Goal: Information Seeking & Learning: Learn about a topic

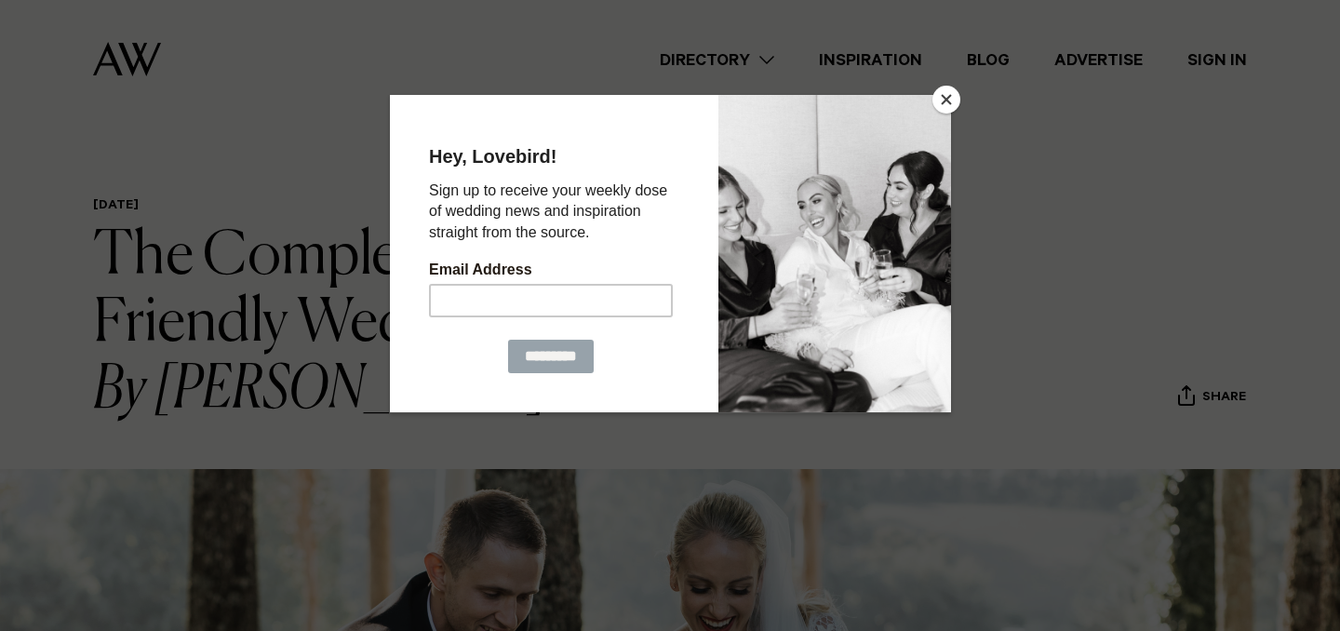
click at [948, 94] on button "Close" at bounding box center [946, 100] width 28 height 28
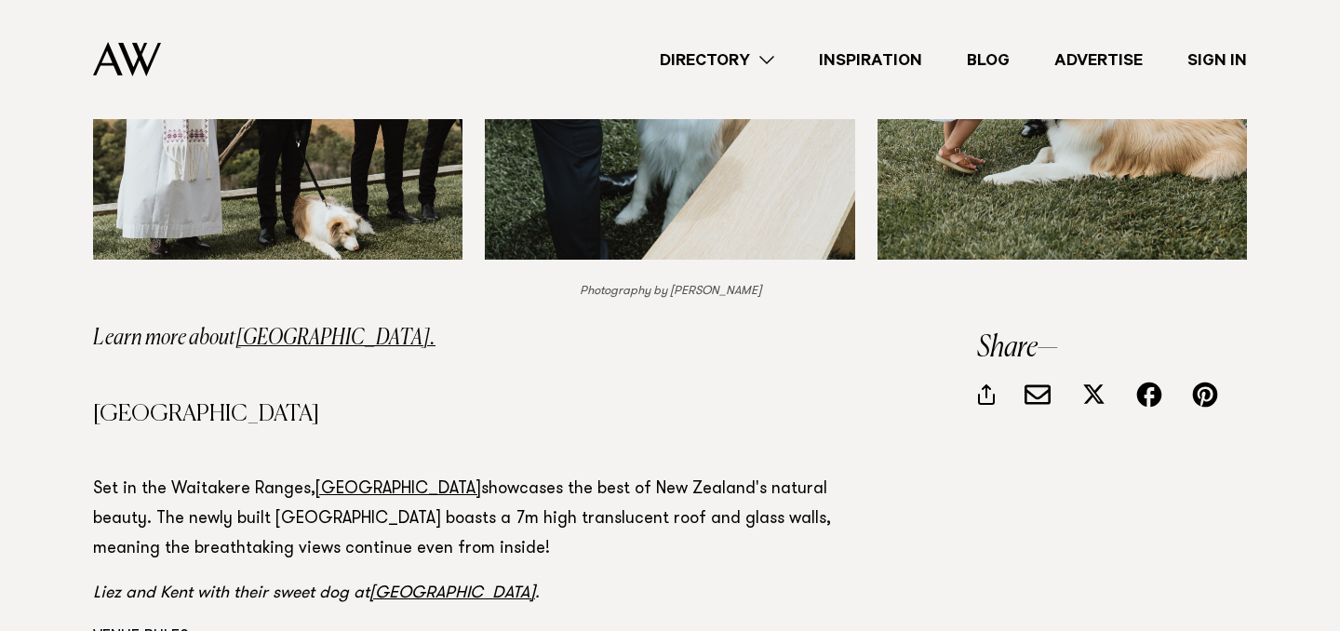
scroll to position [6635, 0]
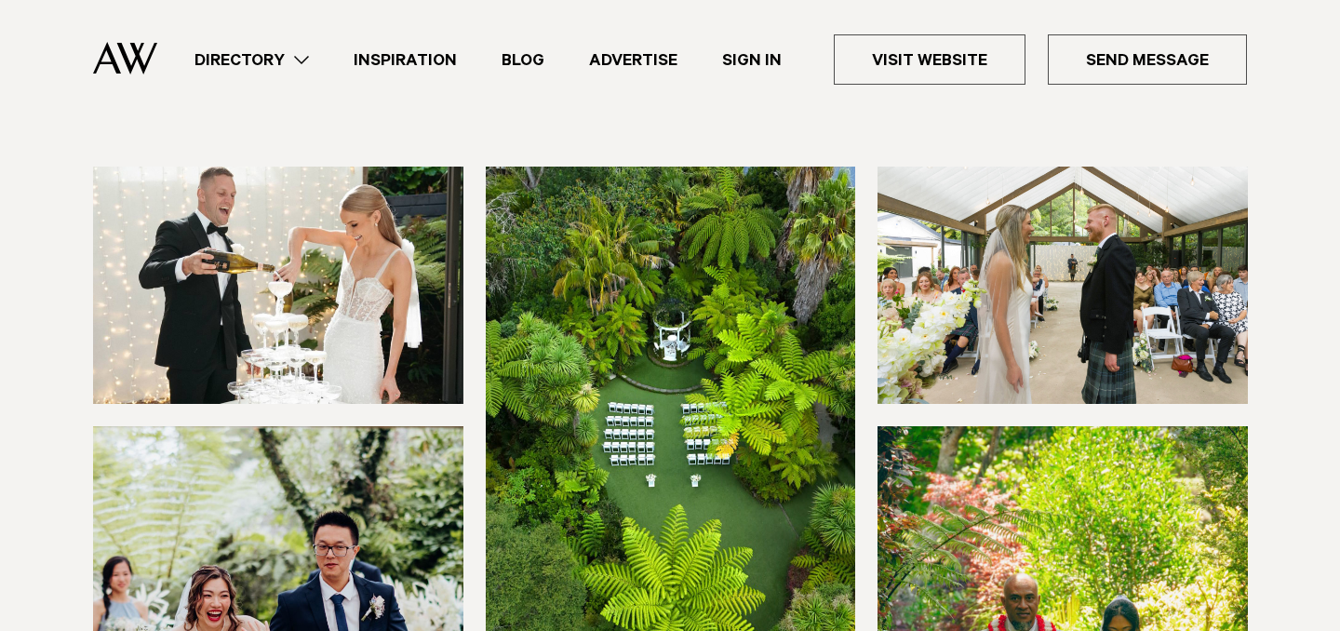
scroll to position [165, 0]
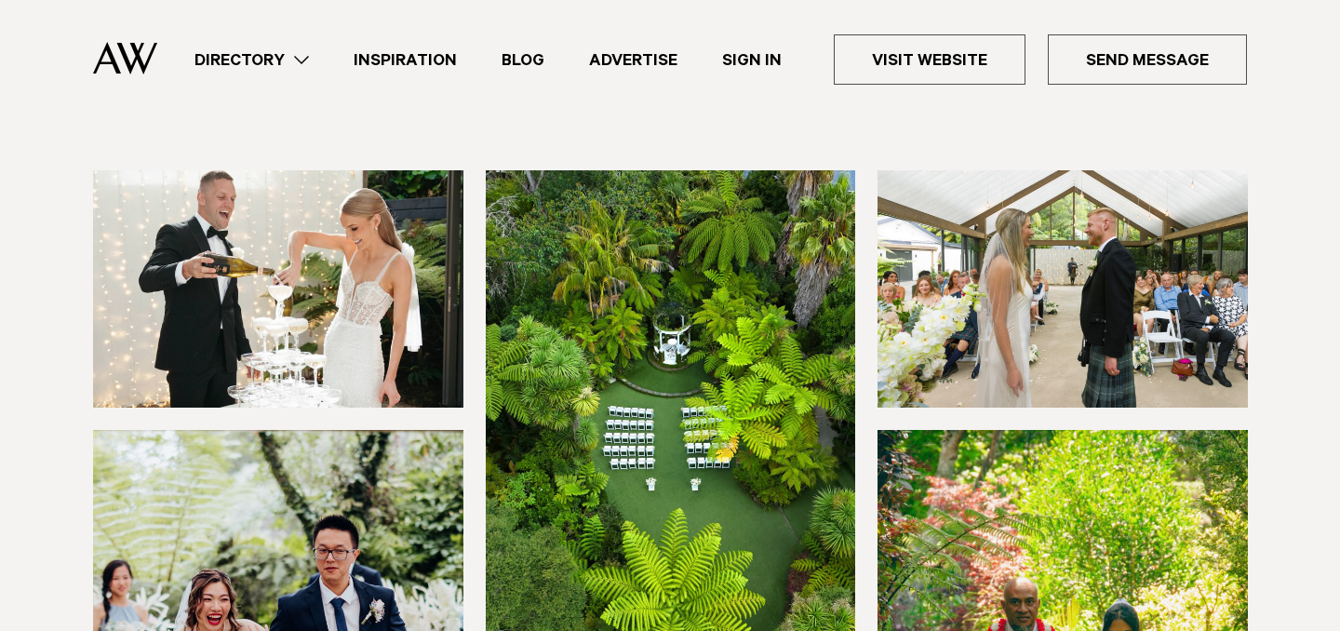
click at [725, 262] on img at bounding box center [671, 418] width 370 height 496
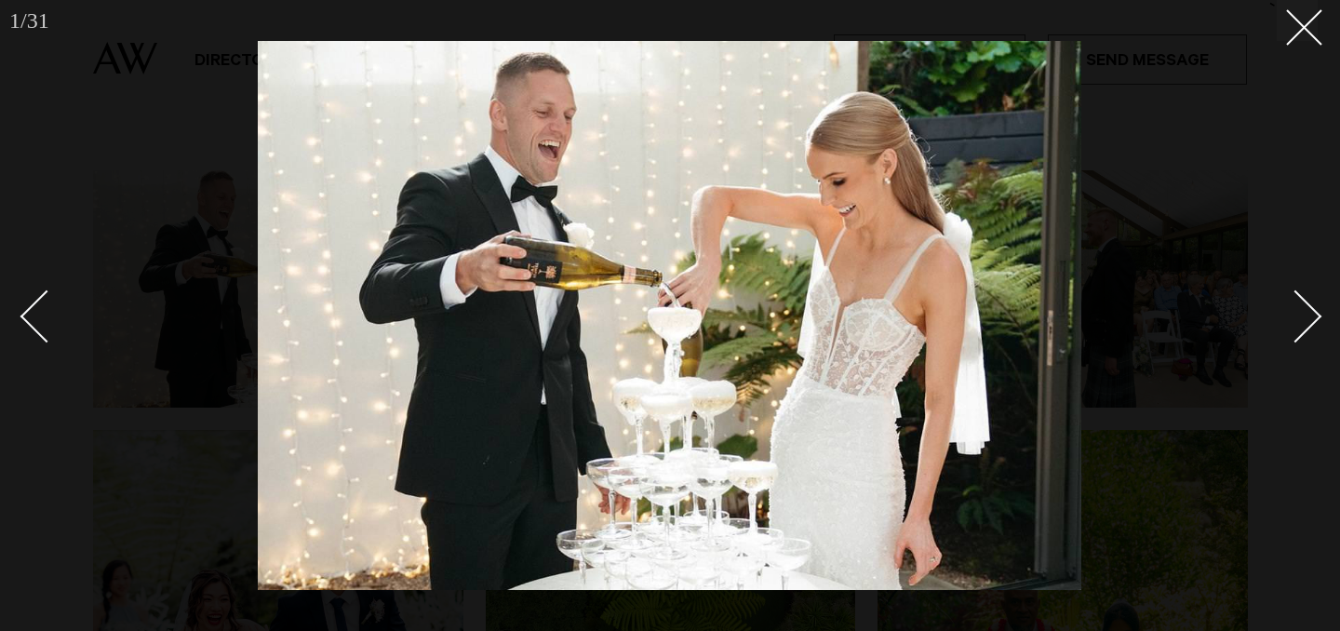
click at [1297, 323] on div "Next slide" at bounding box center [1295, 316] width 53 height 53
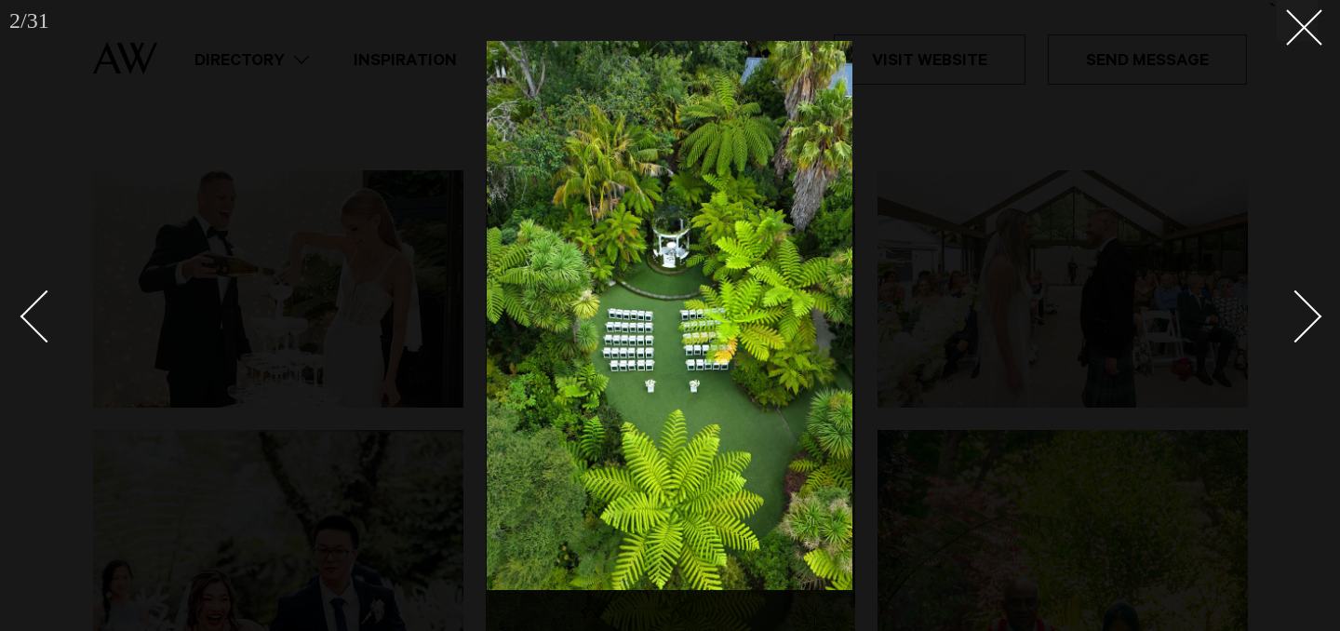
click at [1306, 317] on div "Next slide" at bounding box center [1295, 316] width 53 height 53
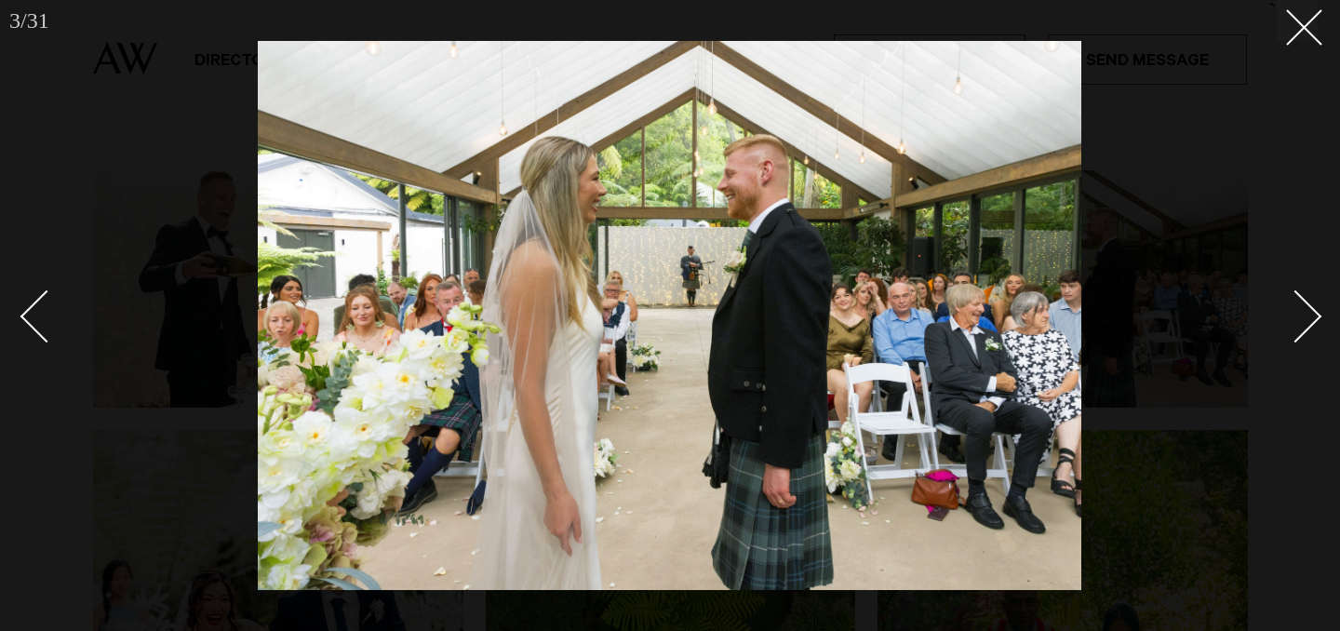
click at [1306, 316] on div "Next slide" at bounding box center [1295, 316] width 53 height 53
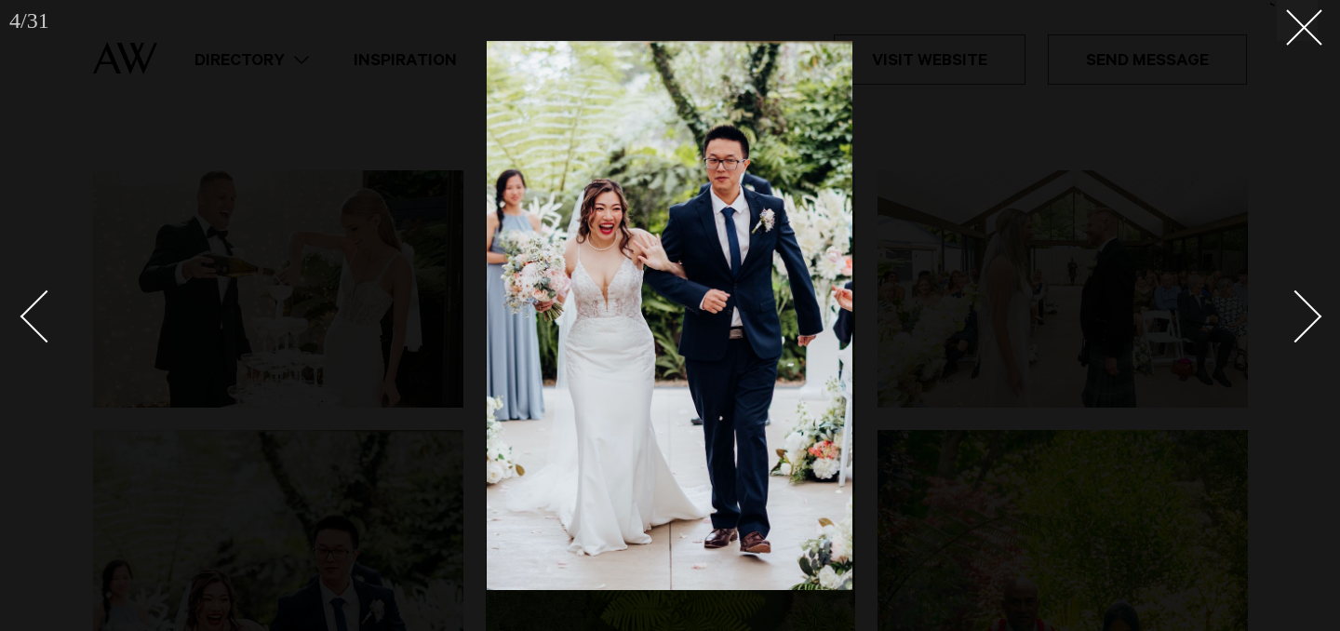
click at [1306, 316] on div "Next slide" at bounding box center [1295, 316] width 53 height 53
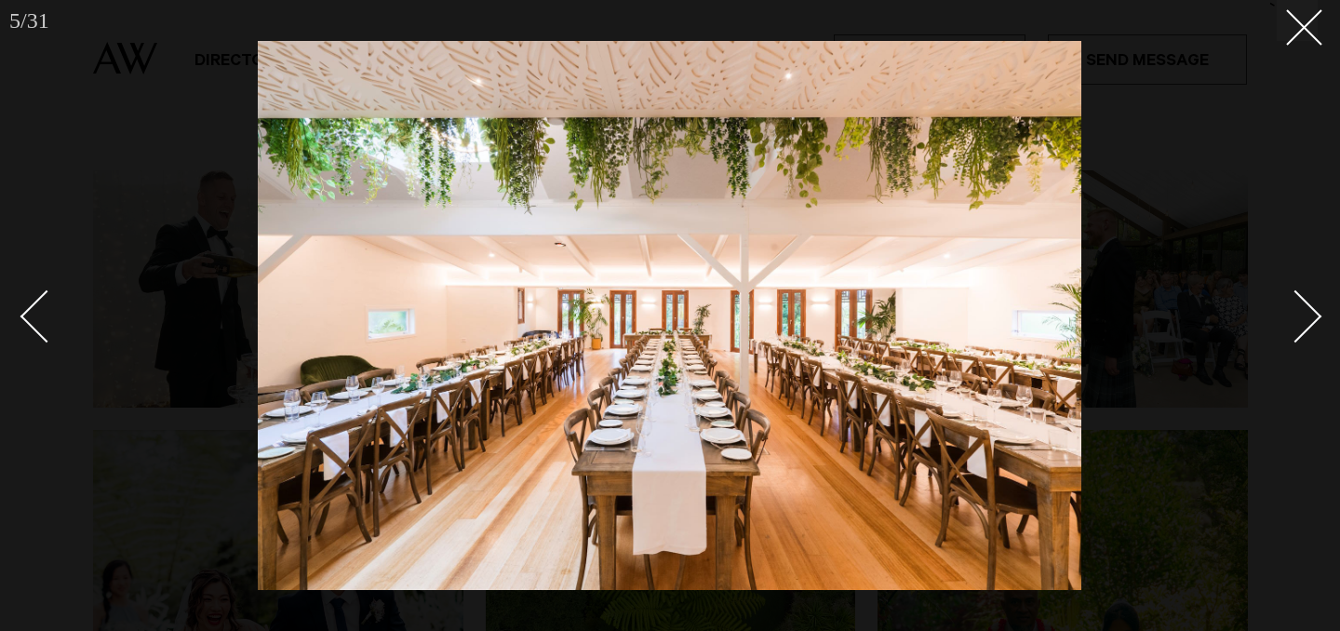
click at [1306, 317] on div "Next slide" at bounding box center [1295, 316] width 53 height 53
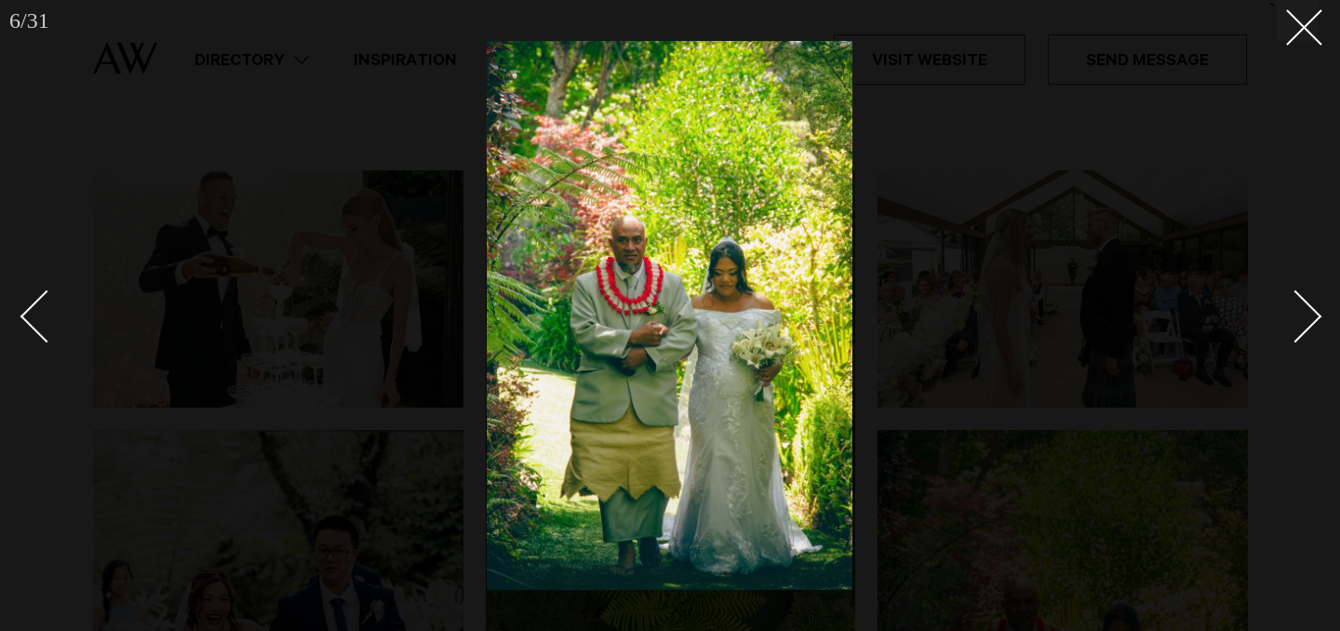
click at [1306, 317] on div "Next slide" at bounding box center [1295, 316] width 53 height 53
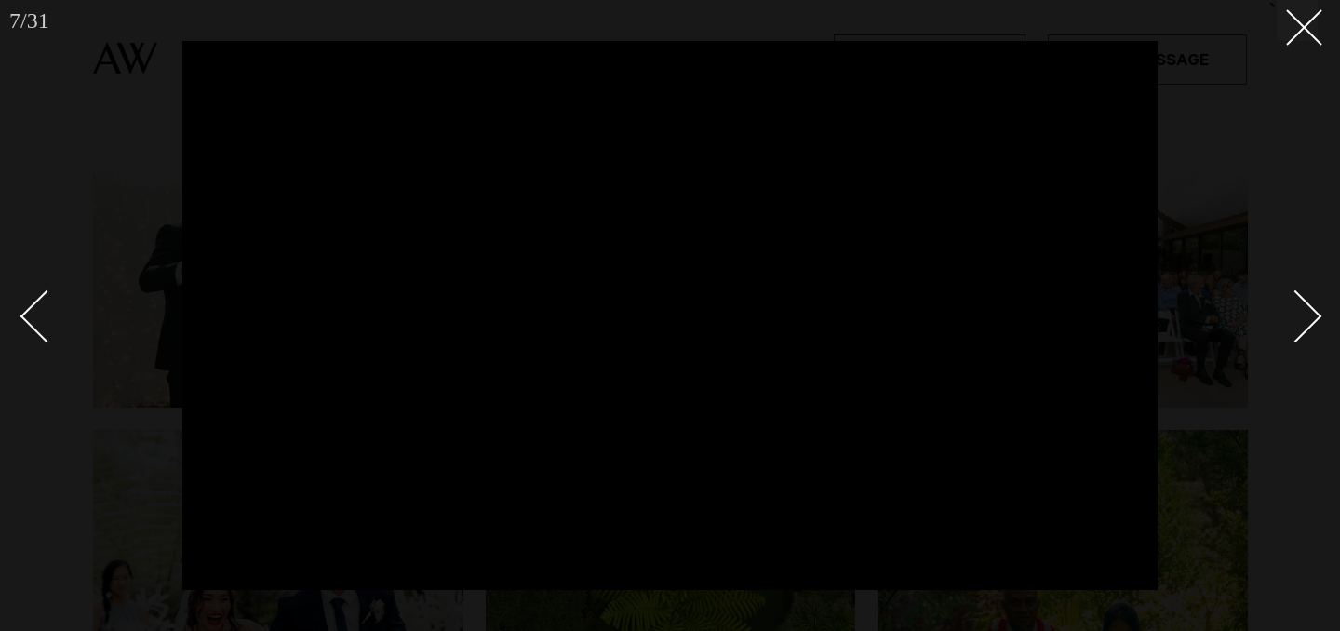
click at [1276, 147] on div at bounding box center [670, 315] width 1340 height 631
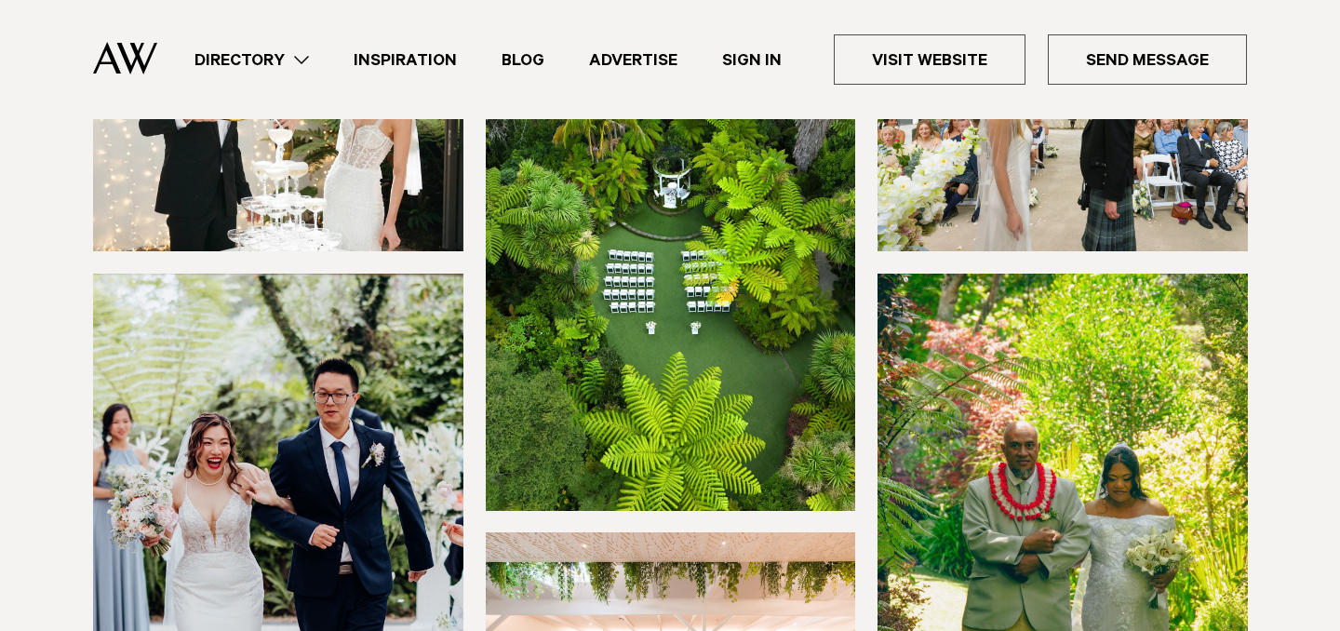
scroll to position [265, 0]
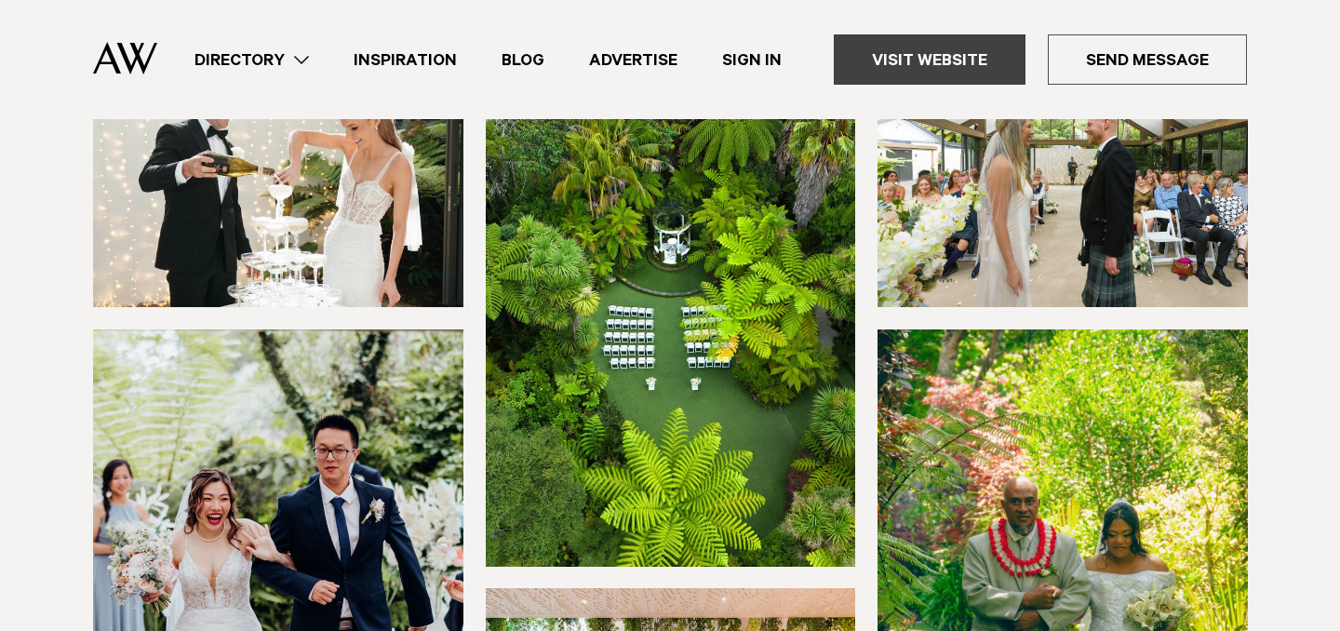
click at [967, 49] on link "Visit Website" at bounding box center [930, 59] width 192 height 50
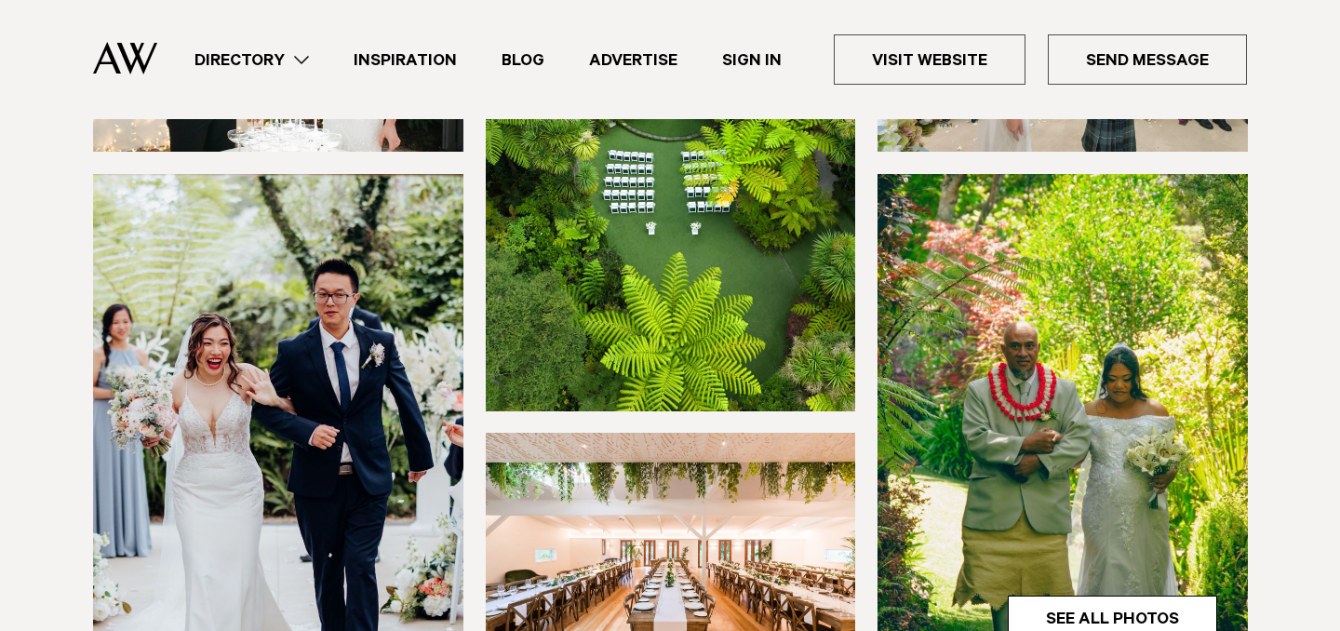
scroll to position [468, 0]
